Goal: Task Accomplishment & Management: Use online tool/utility

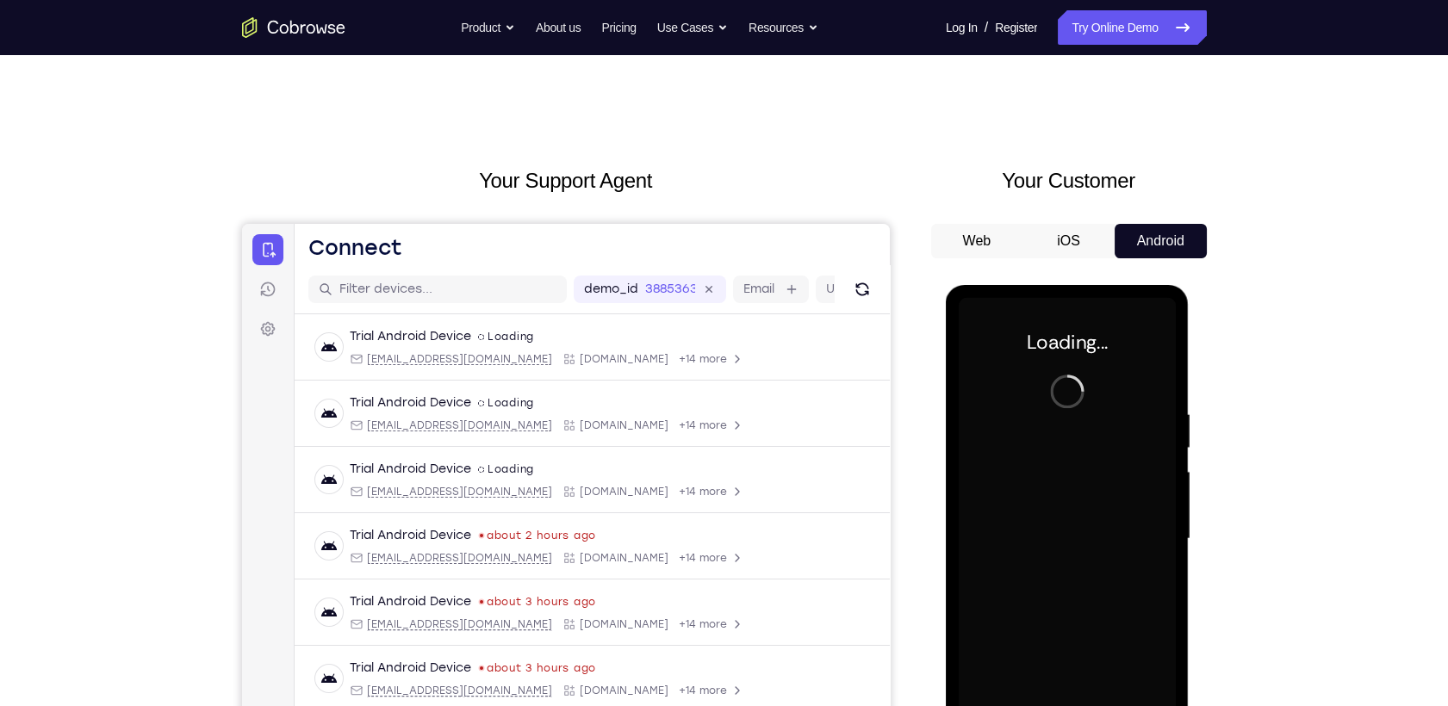
click at [301, 33] on div "Go back Powerful, Flexible and Trustworthy. Avoid all extra friction for both A…" at bounding box center [724, 27] width 1103 height 34
click at [301, 30] on icon "Go to the home page" at bounding box center [293, 27] width 103 height 21
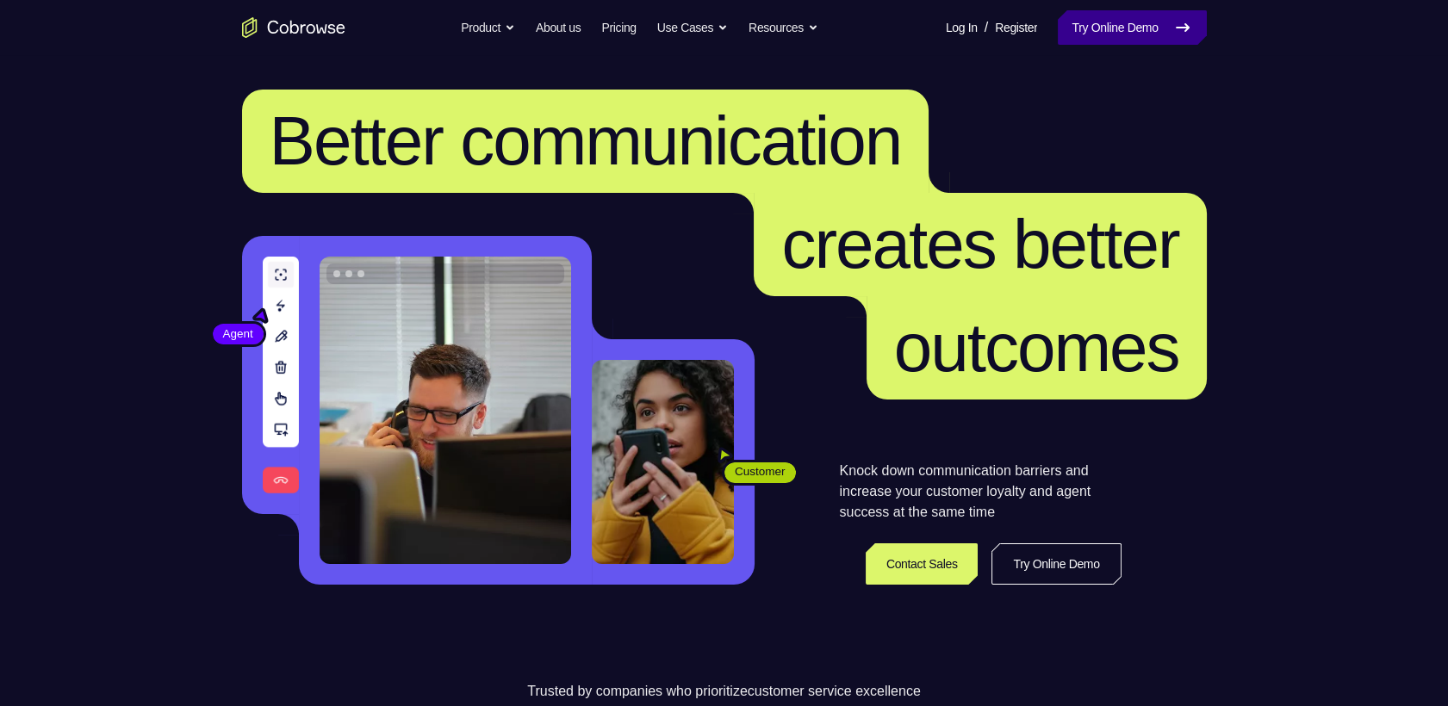
click at [1116, 17] on link "Try Online Demo" at bounding box center [1132, 27] width 148 height 34
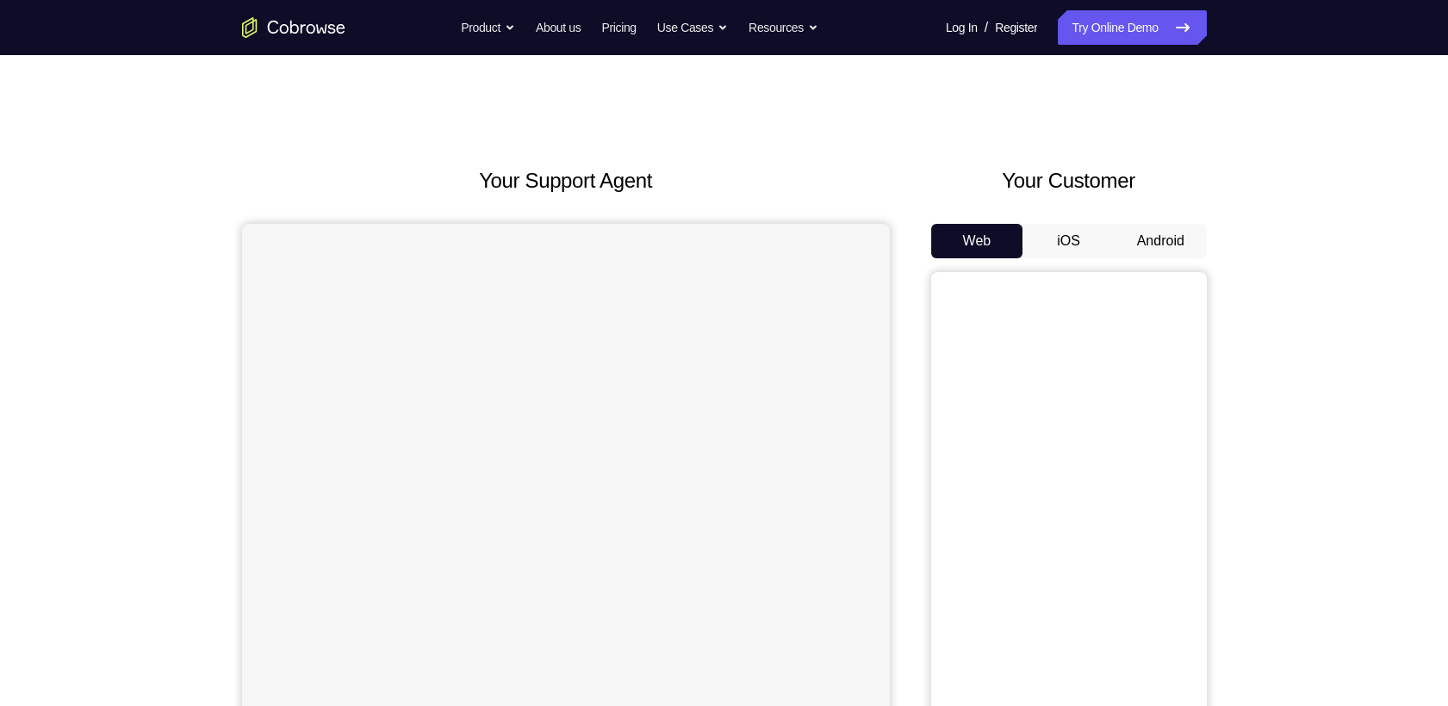
click at [1161, 224] on button "Android" at bounding box center [1161, 241] width 92 height 34
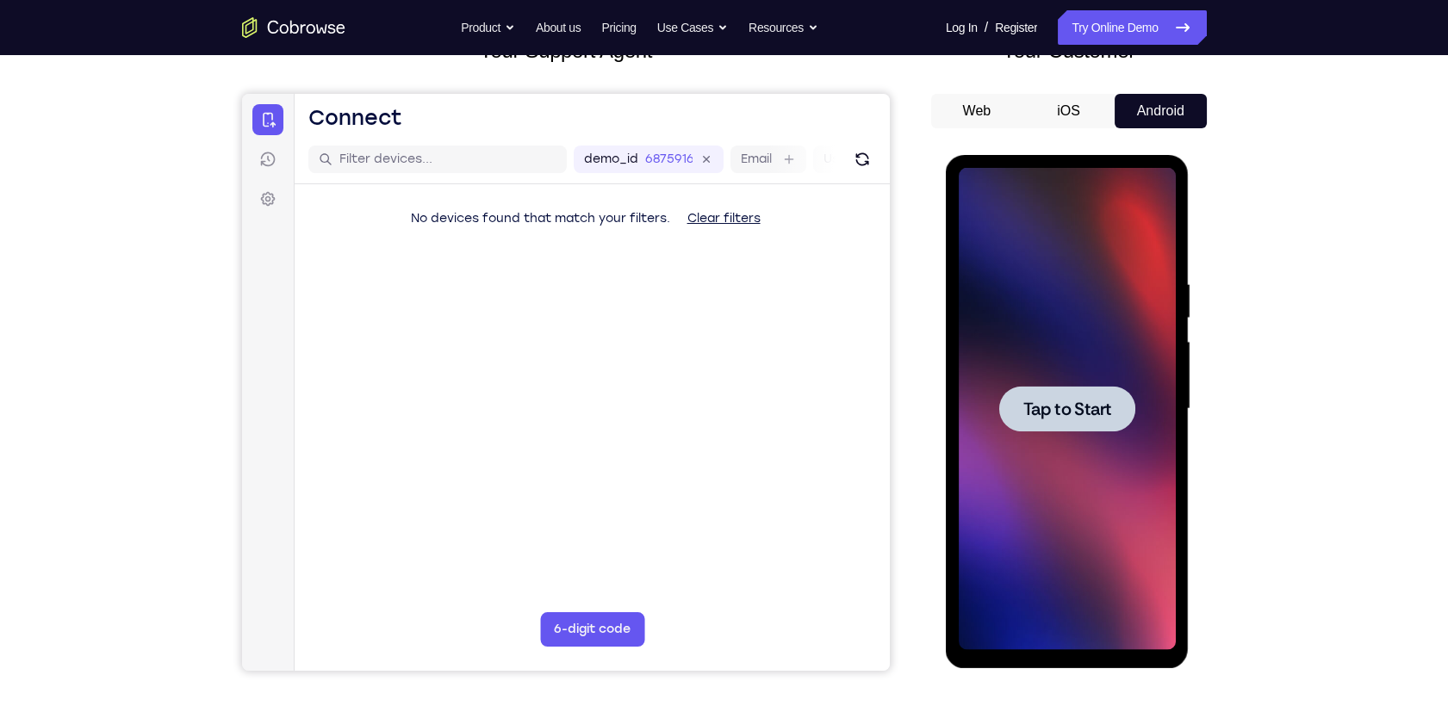
click at [1086, 417] on span "Tap to Start" at bounding box center [1067, 409] width 88 height 17
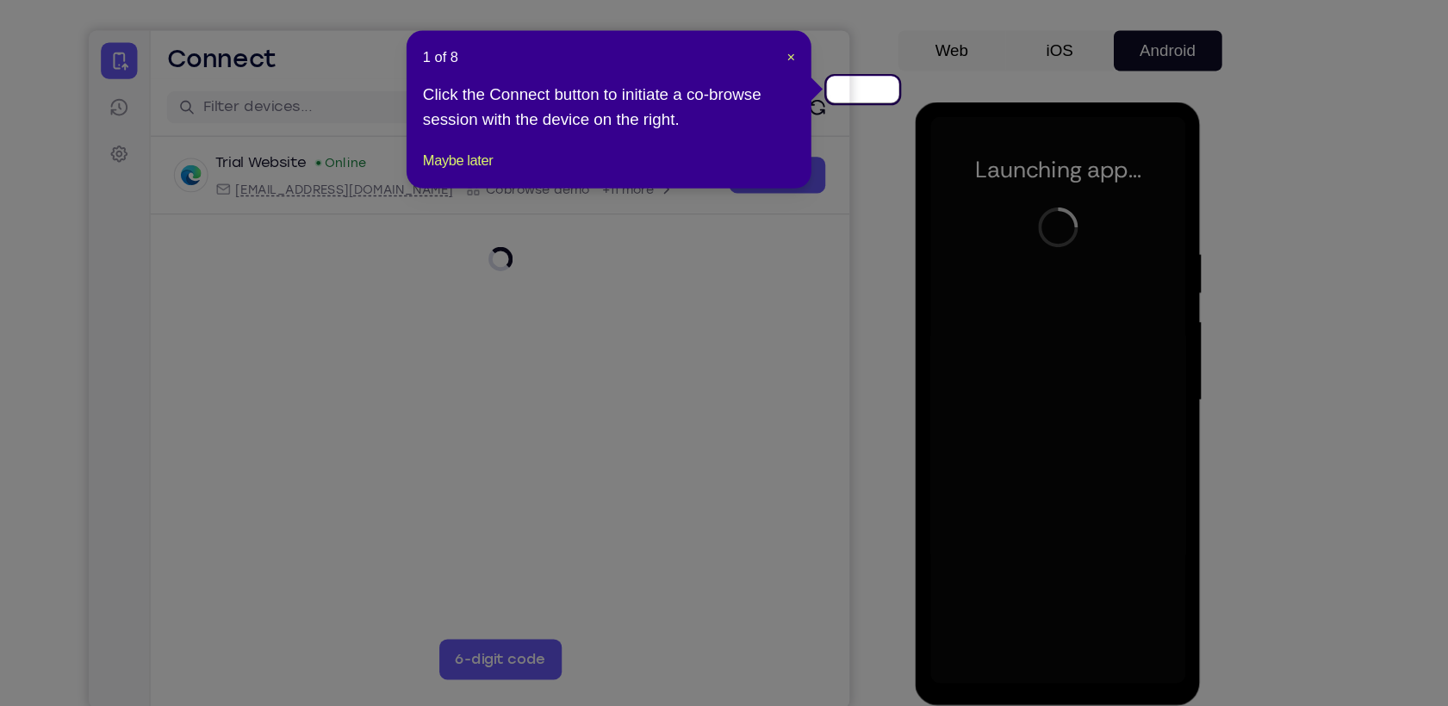
scroll to position [130, 0]
click at [843, 109] on span "×" at bounding box center [839, 116] width 7 height 14
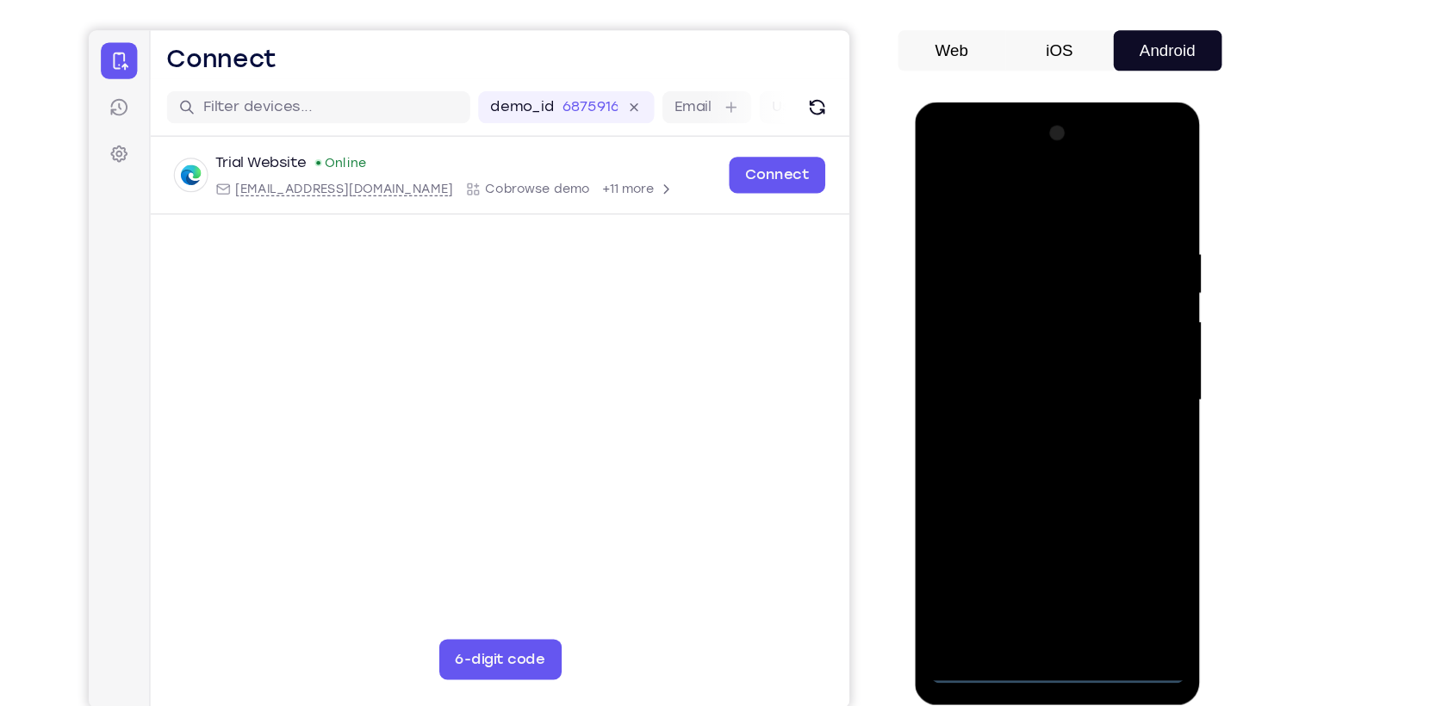
click at [1036, 579] on div at bounding box center [1037, 356] width 217 height 482
click at [1120, 501] on div at bounding box center [1037, 356] width 217 height 482
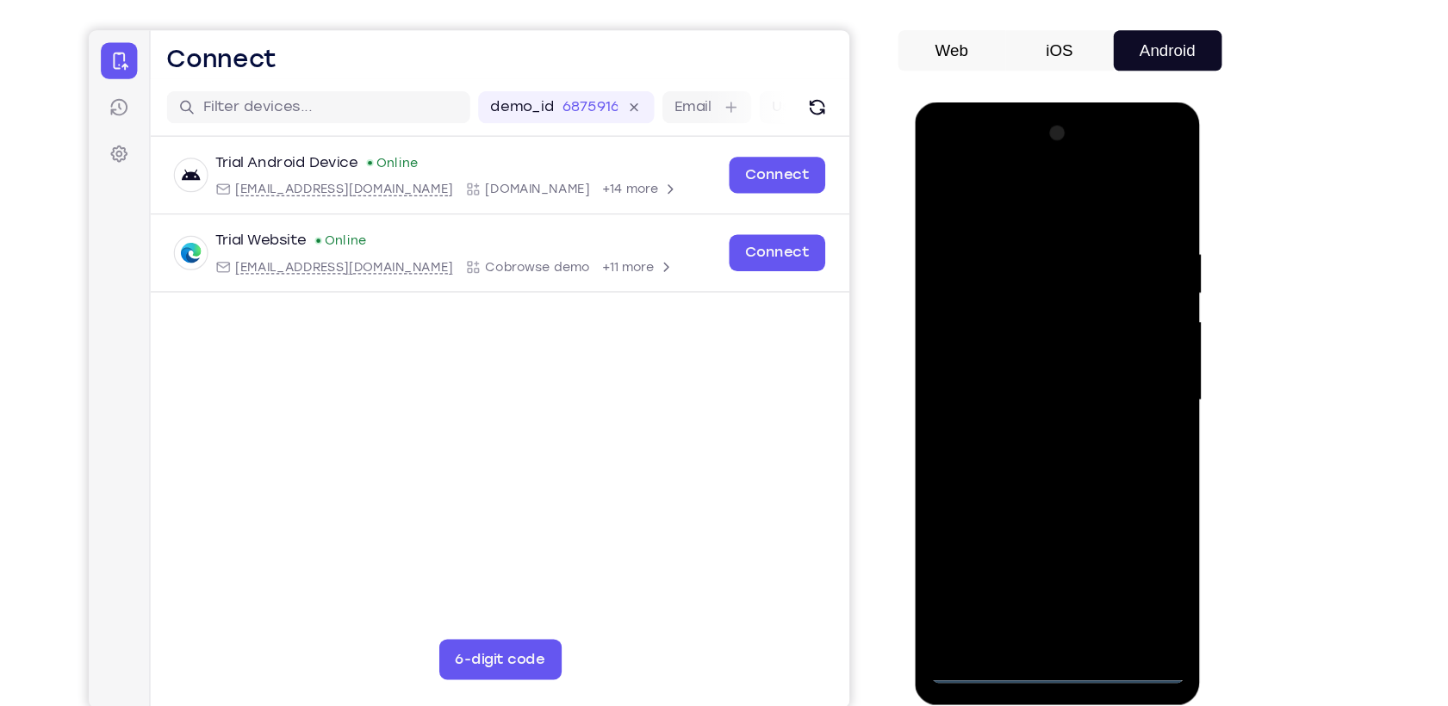
click at [992, 202] on div at bounding box center [1037, 356] width 217 height 482
click at [995, 190] on div at bounding box center [1037, 356] width 217 height 482
click at [1118, 345] on div at bounding box center [1037, 356] width 217 height 482
click at [1061, 502] on div at bounding box center [1037, 356] width 217 height 482
click at [1016, 388] on div at bounding box center [1037, 356] width 217 height 482
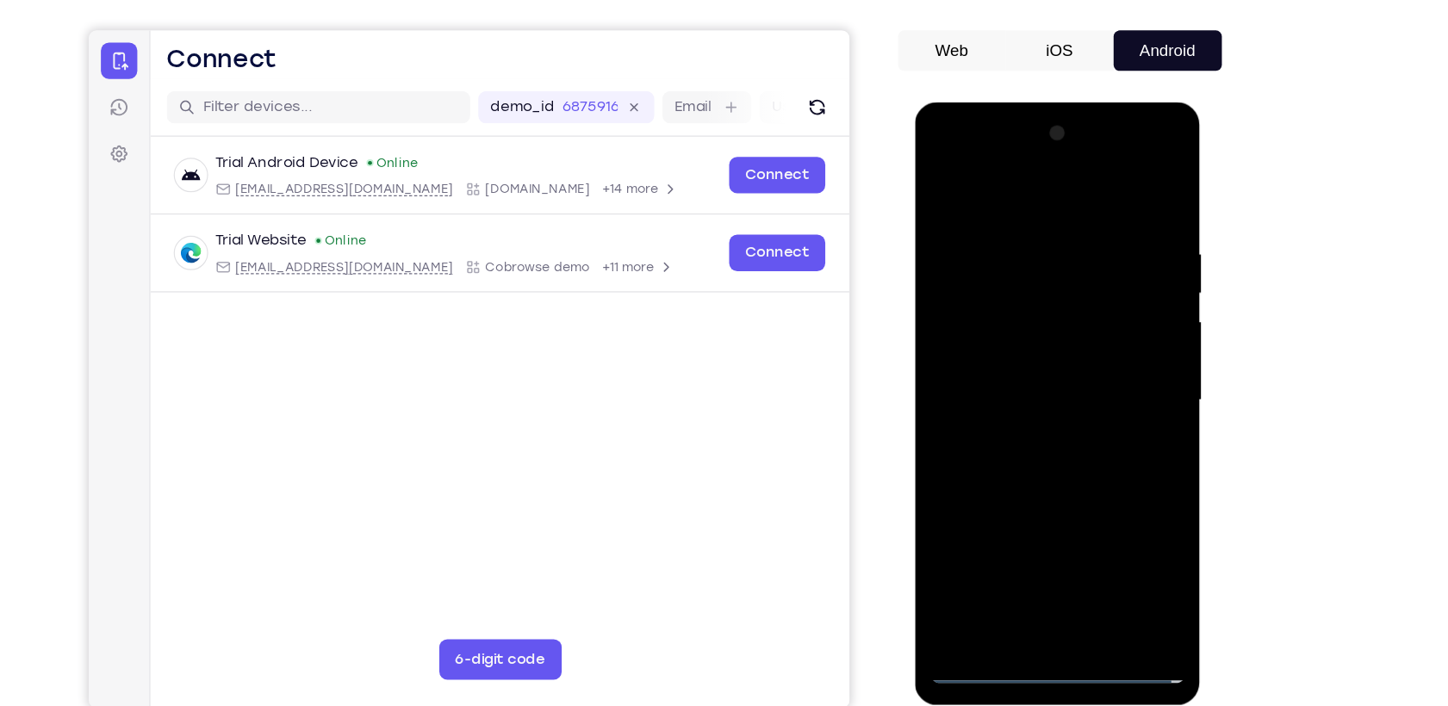
click at [1034, 338] on div at bounding box center [1037, 356] width 217 height 482
click at [1001, 320] on div at bounding box center [1037, 356] width 217 height 482
click at [982, 346] on div at bounding box center [1037, 356] width 217 height 482
click at [1051, 408] on div at bounding box center [1037, 356] width 217 height 482
click at [1030, 406] on div at bounding box center [1037, 356] width 217 height 482
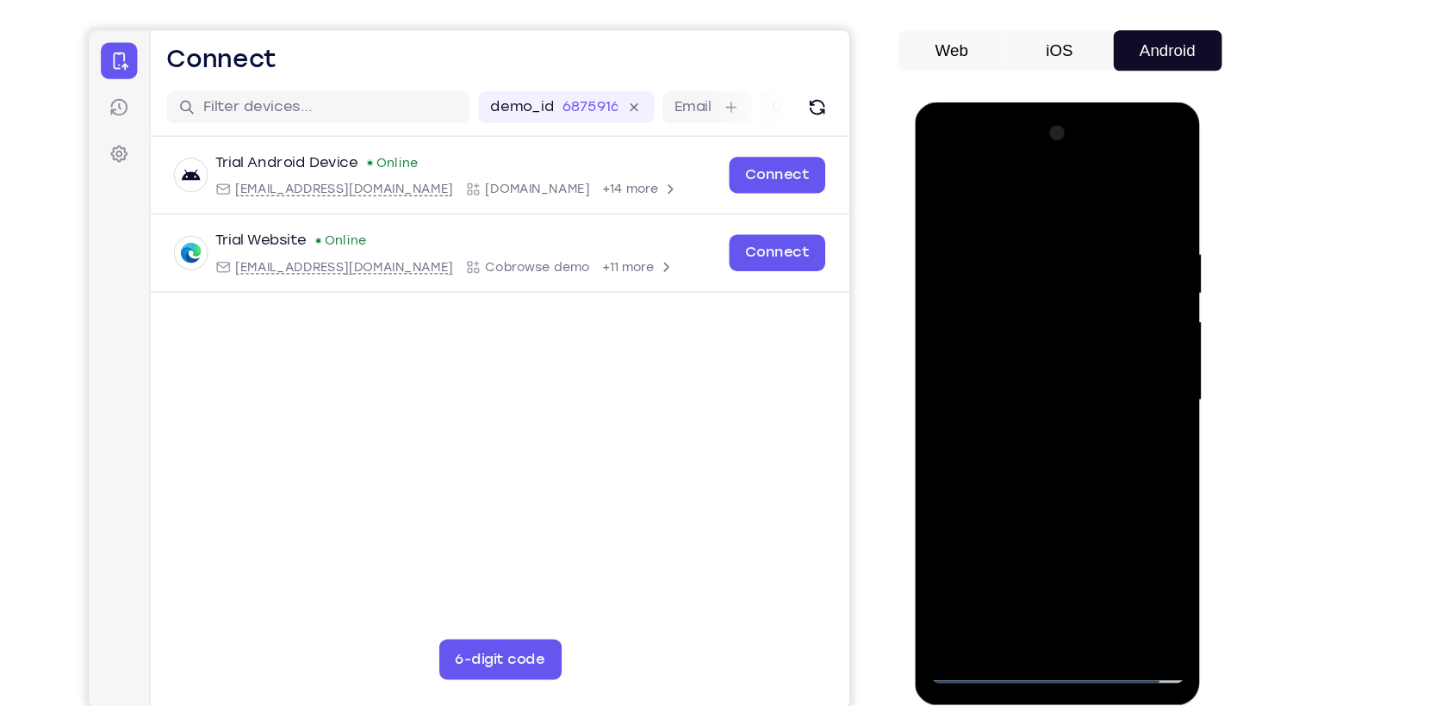
click at [1039, 407] on div at bounding box center [1037, 356] width 217 height 482
click at [1037, 400] on div at bounding box center [1037, 356] width 217 height 482
click at [1123, 379] on div at bounding box center [1037, 356] width 217 height 482
click at [1091, 359] on div at bounding box center [1037, 356] width 217 height 482
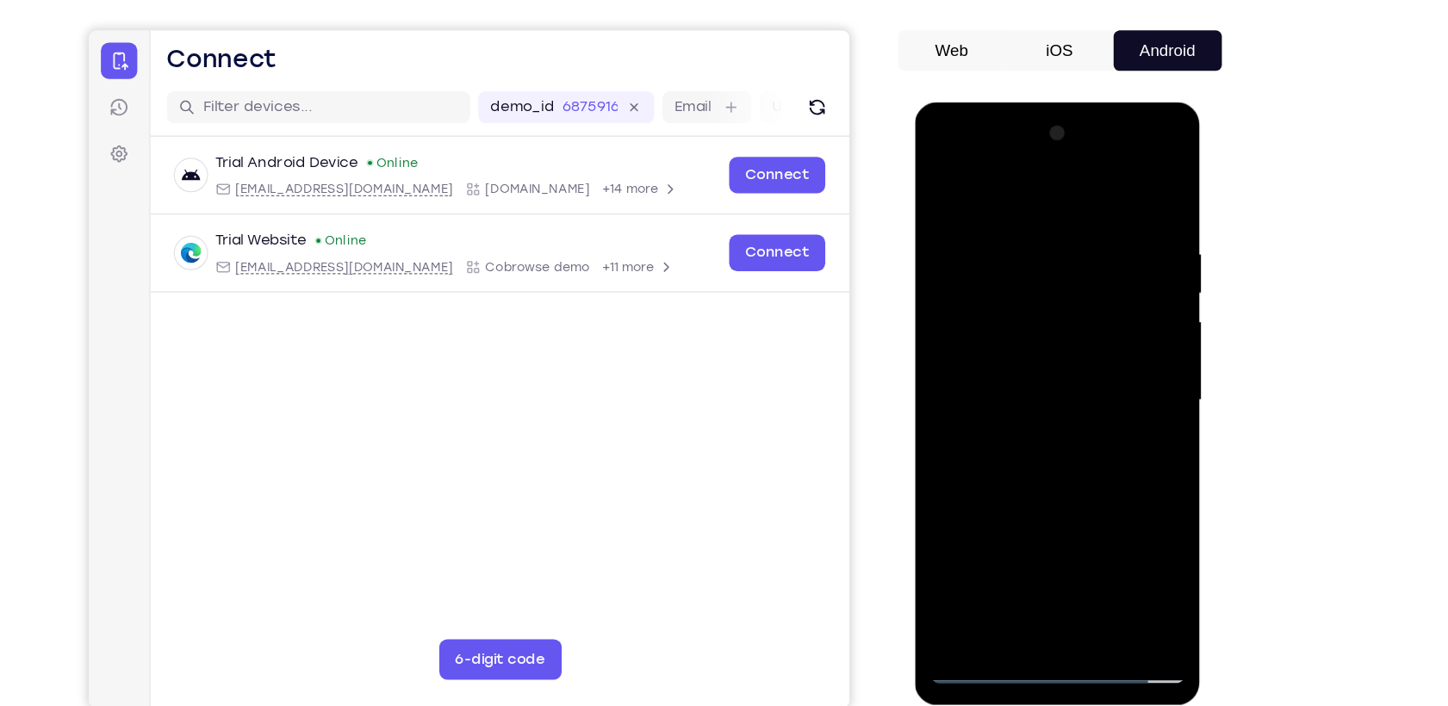
click at [1065, 413] on div at bounding box center [1037, 356] width 217 height 482
click at [1044, 394] on div at bounding box center [1037, 356] width 217 height 482
click at [1024, 405] on div at bounding box center [1037, 356] width 217 height 482
click at [1052, 430] on div at bounding box center [1037, 356] width 217 height 482
click at [1049, 221] on div at bounding box center [1037, 356] width 217 height 482
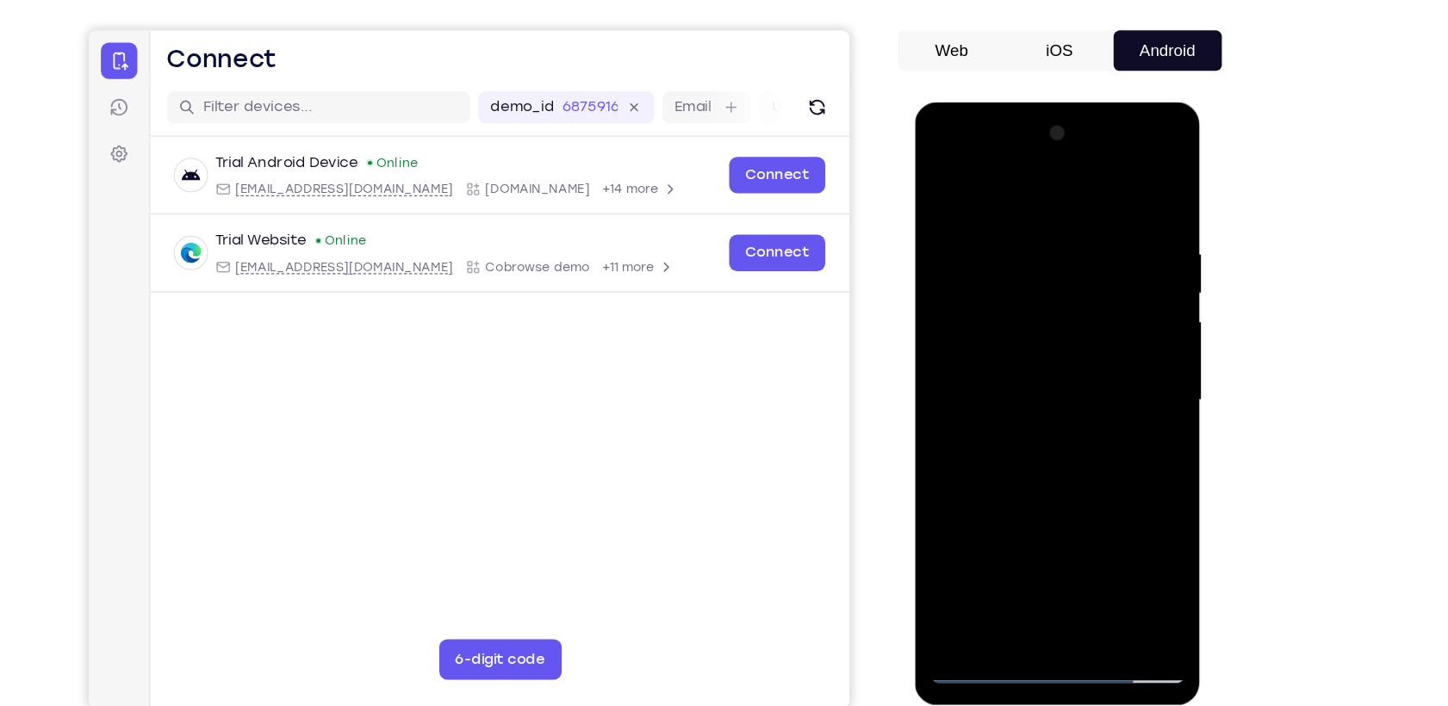
click at [1123, 192] on div at bounding box center [1037, 356] width 217 height 482
click at [1007, 208] on div at bounding box center [1037, 356] width 217 height 482
